Goal: Information Seeking & Learning: Learn about a topic

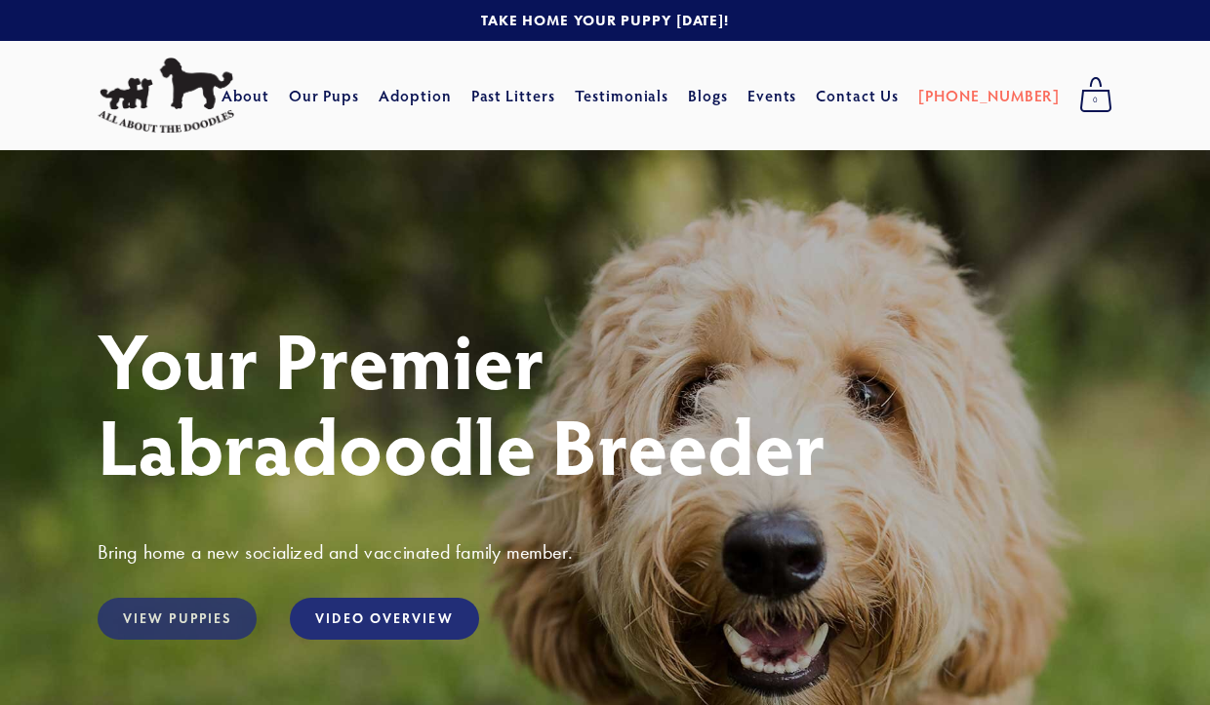
click at [178, 615] on link "View Puppies" at bounding box center [177, 619] width 159 height 42
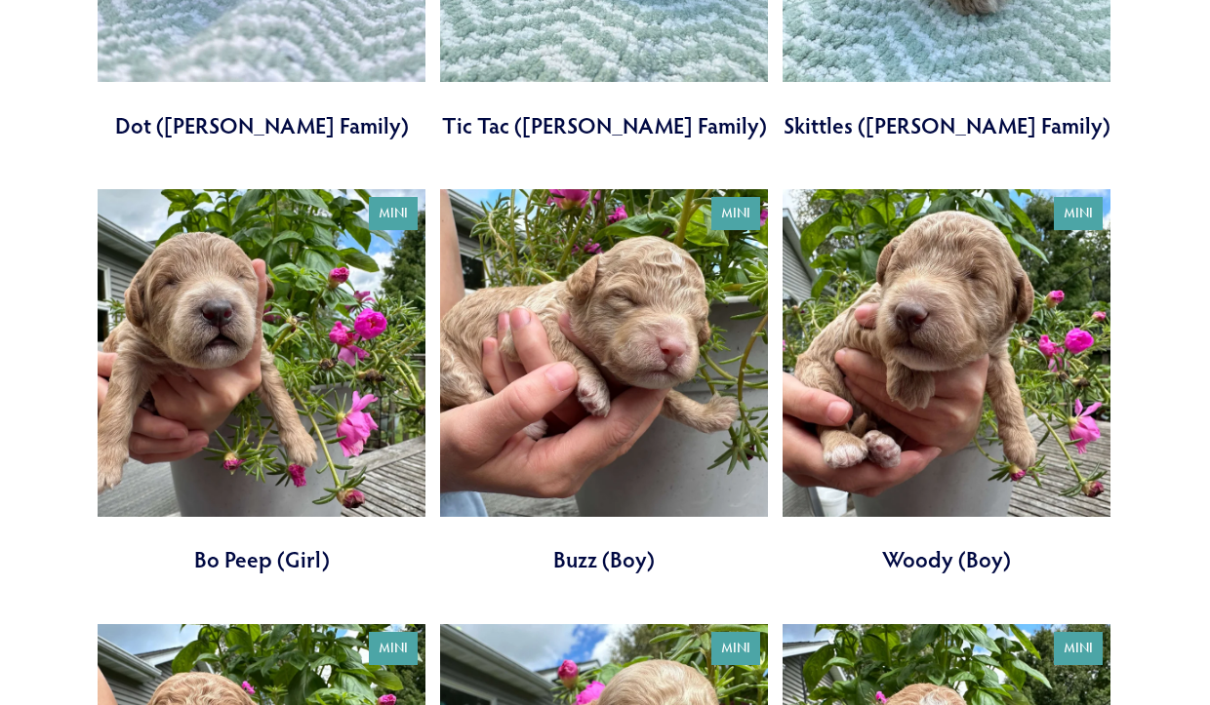
scroll to position [2839, 0]
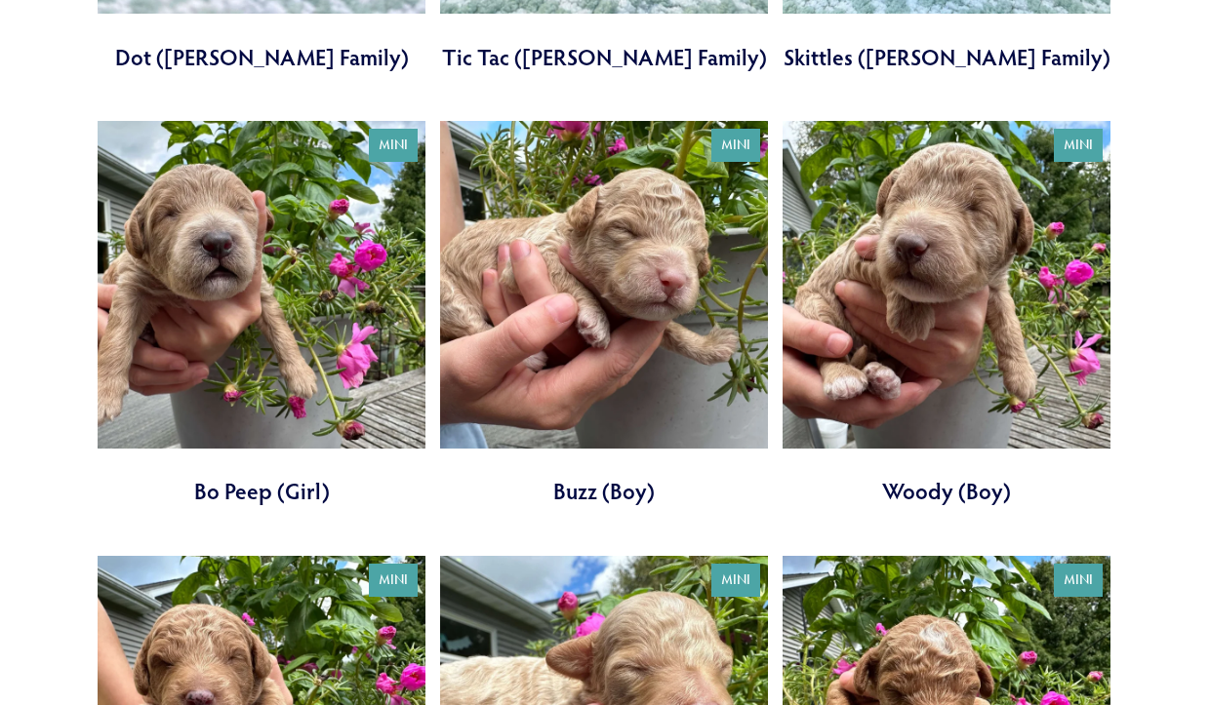
click at [219, 331] on link at bounding box center [262, 314] width 328 height 386
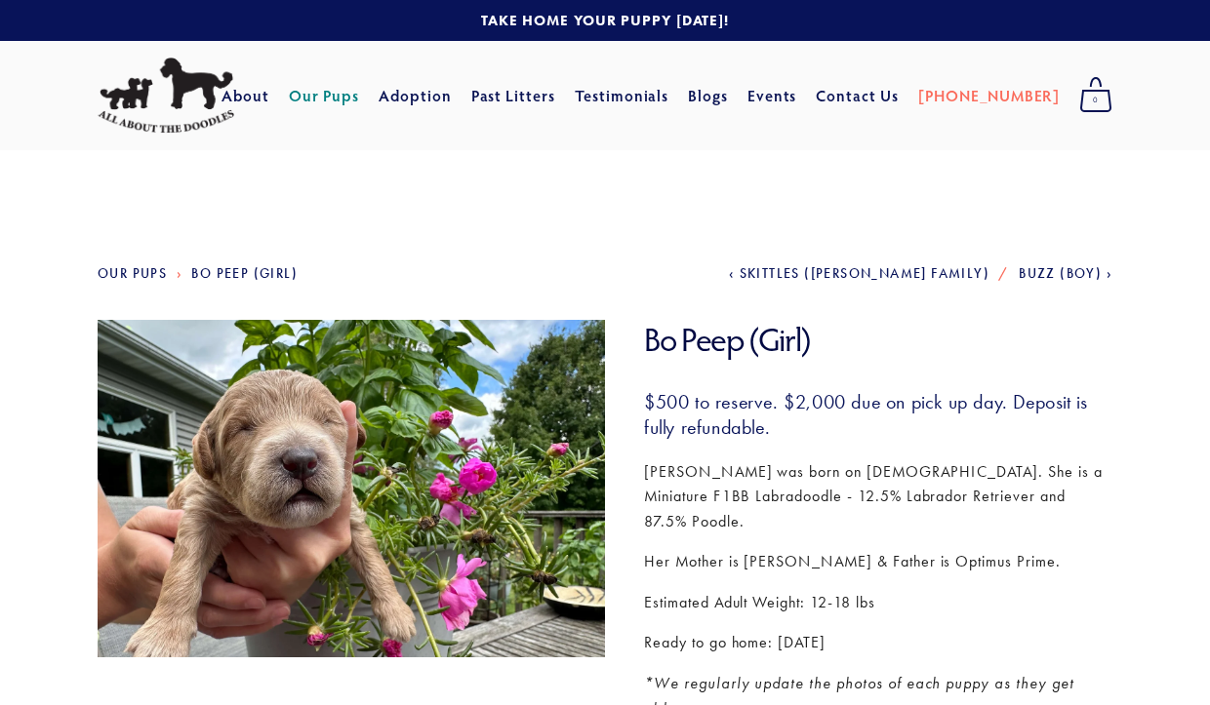
click at [133, 271] on link "Our Pups" at bounding box center [132, 273] width 69 height 17
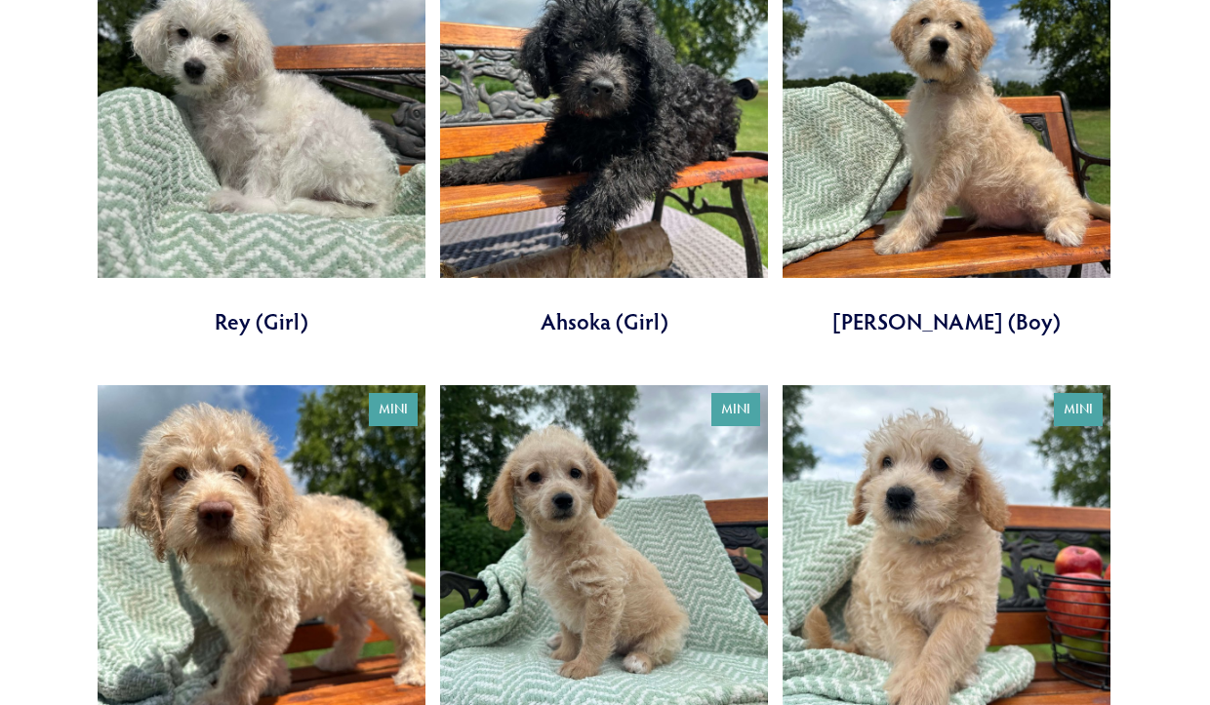
scroll to position [834, 0]
